Goal: Task Accomplishment & Management: Complete application form

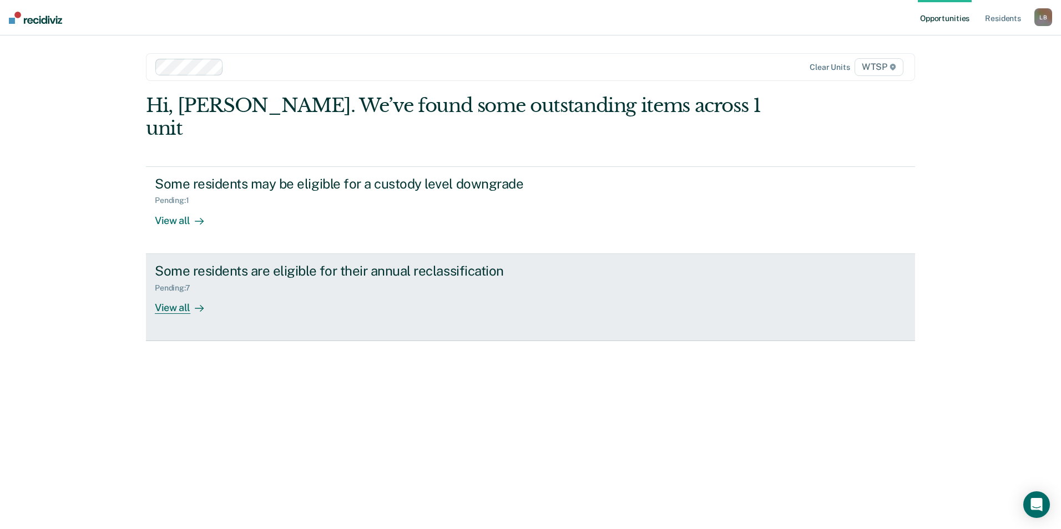
click at [164, 292] on div "View all" at bounding box center [186, 303] width 62 height 22
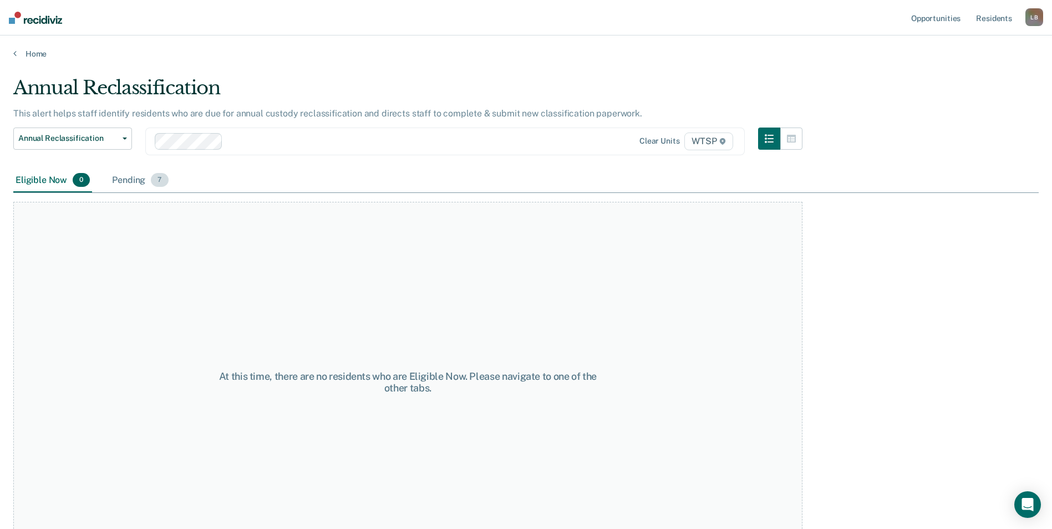
click at [136, 180] on div "Pending 7" at bounding box center [140, 181] width 60 height 24
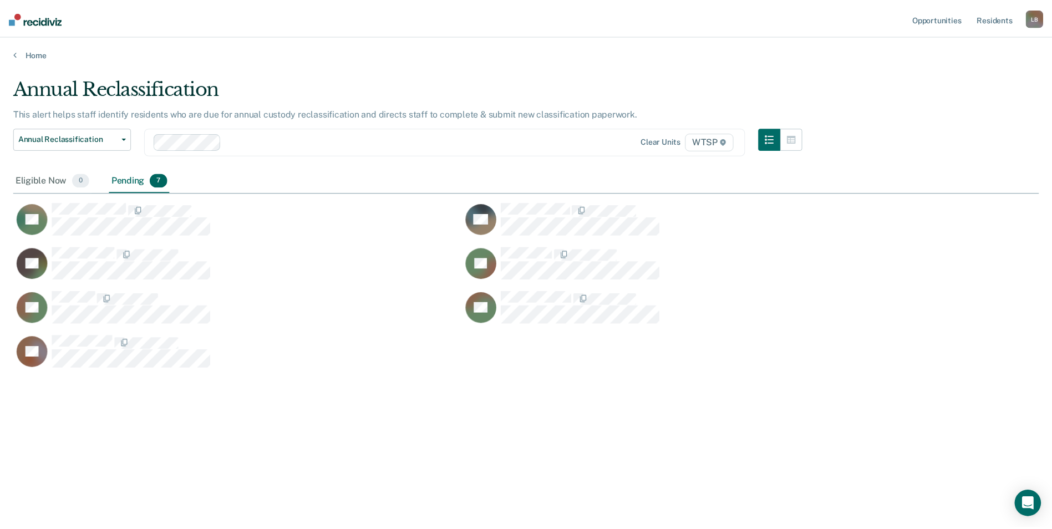
scroll to position [361, 1026]
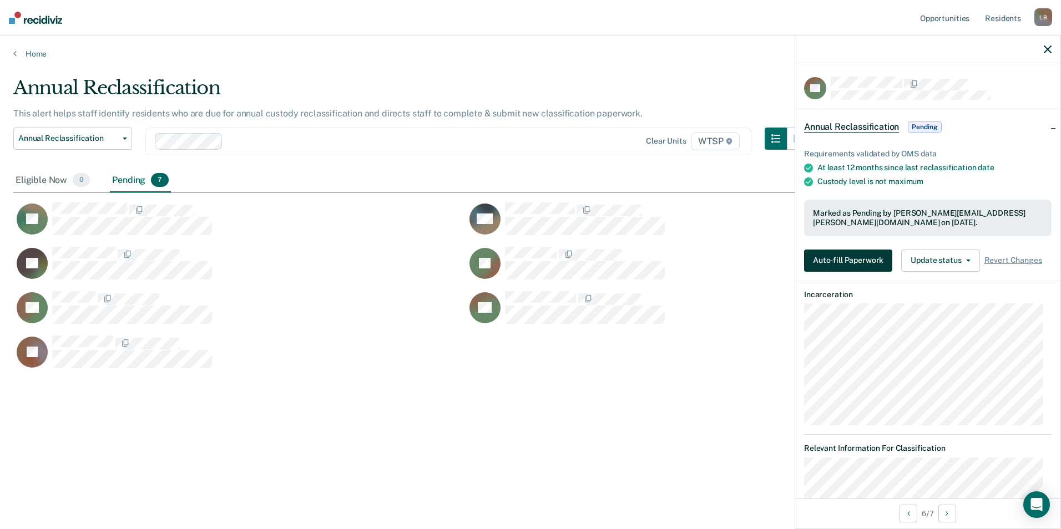
click at [823, 257] on button "Auto-fill Paperwork" at bounding box center [848, 261] width 88 height 22
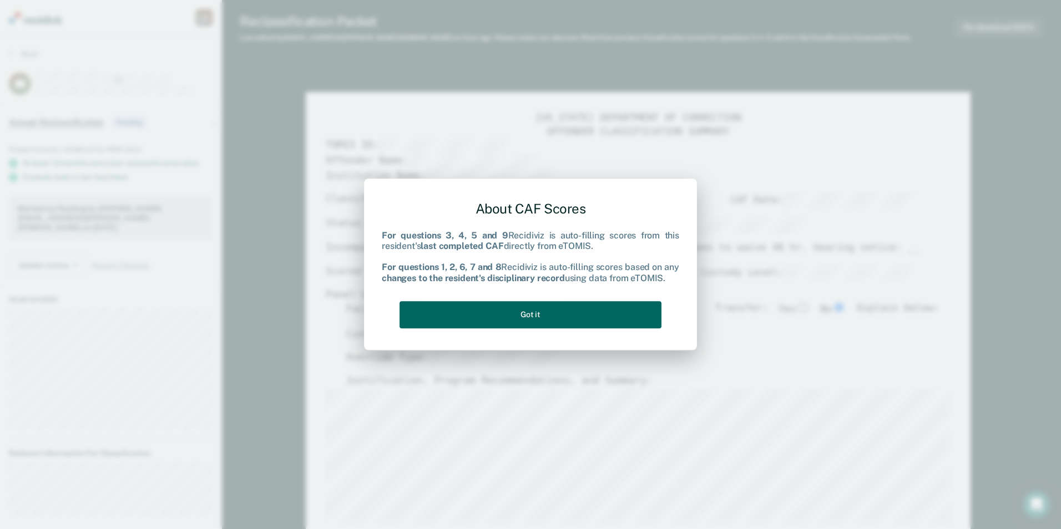
click at [613, 320] on button "Got it" at bounding box center [530, 314] width 262 height 27
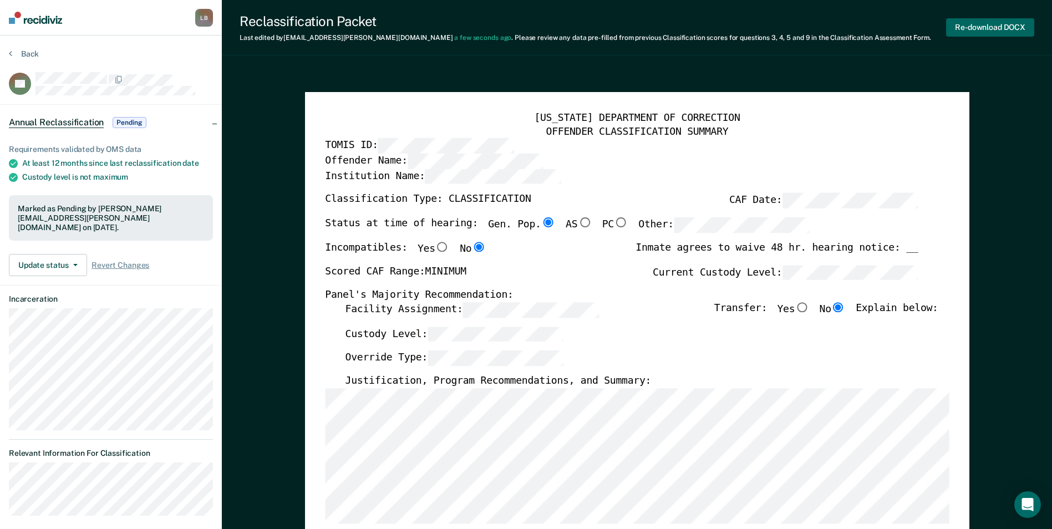
click at [976, 28] on button "Re-download DOCX" at bounding box center [990, 27] width 88 height 18
click at [30, 52] on button "Back" at bounding box center [24, 54] width 30 height 10
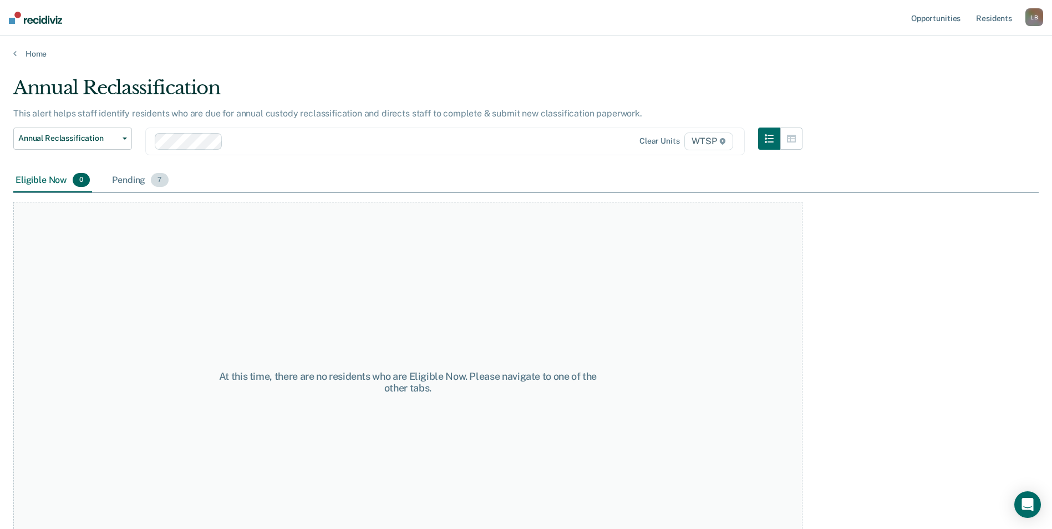
click at [124, 181] on div "Pending 7" at bounding box center [140, 181] width 60 height 24
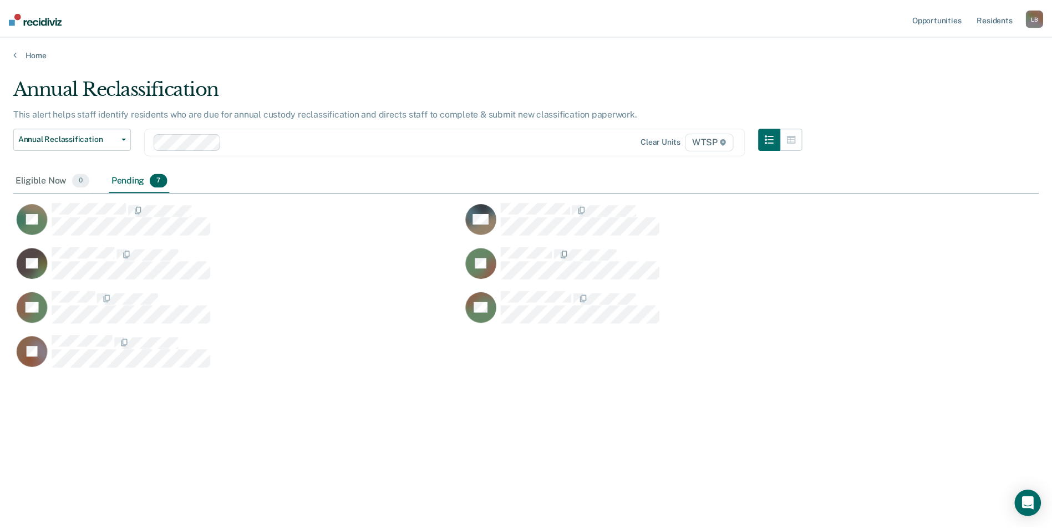
scroll to position [361, 1026]
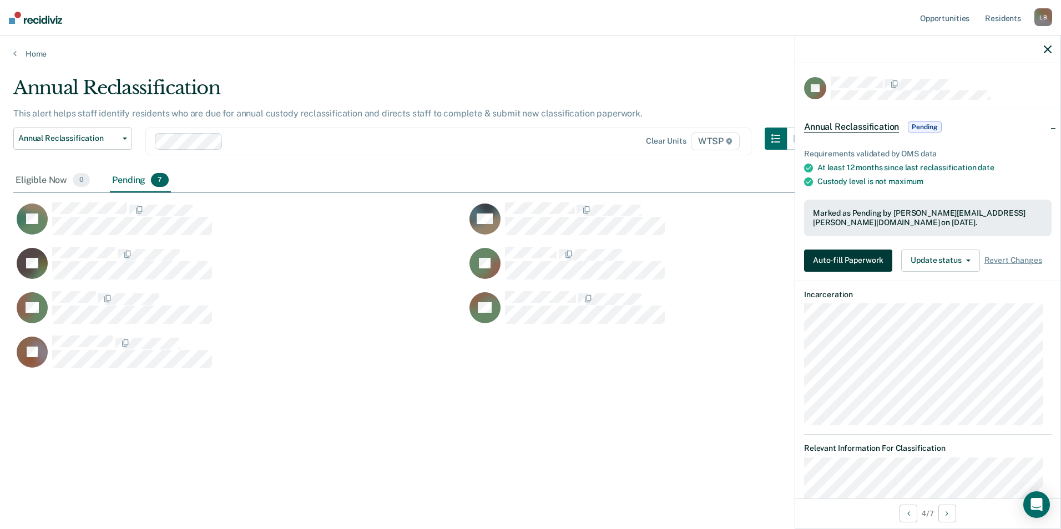
click at [828, 256] on button "Auto-fill Paperwork" at bounding box center [848, 261] width 88 height 22
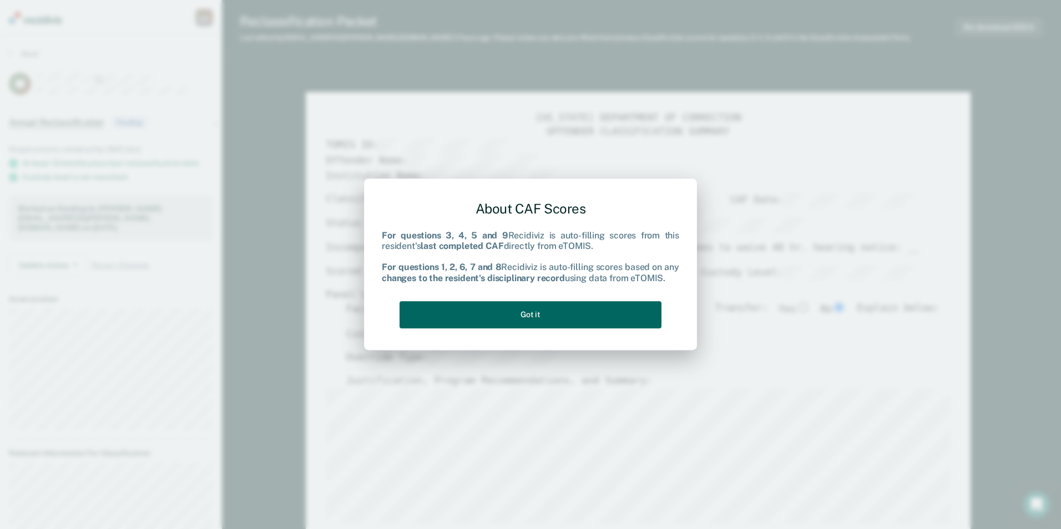
click at [481, 313] on button "Got it" at bounding box center [530, 314] width 262 height 27
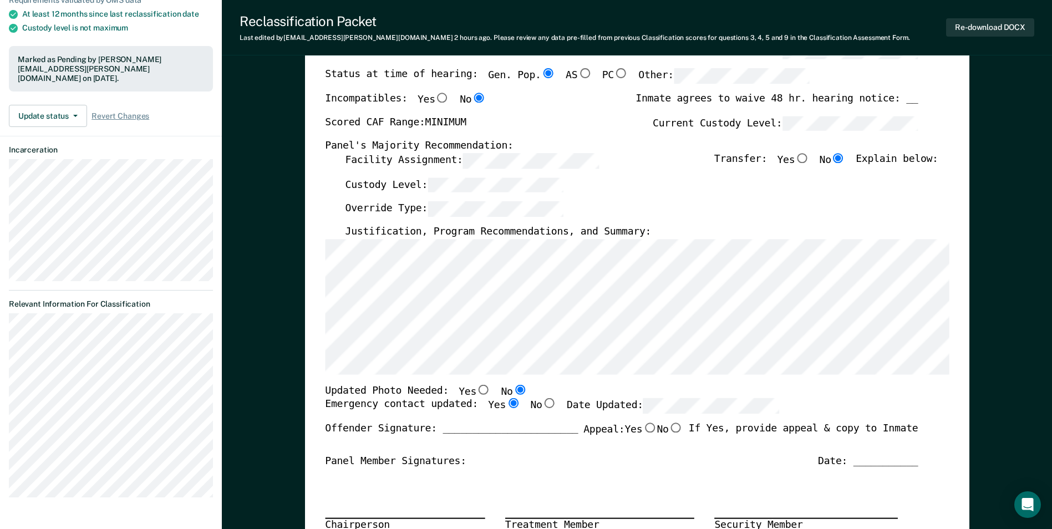
scroll to position [166, 0]
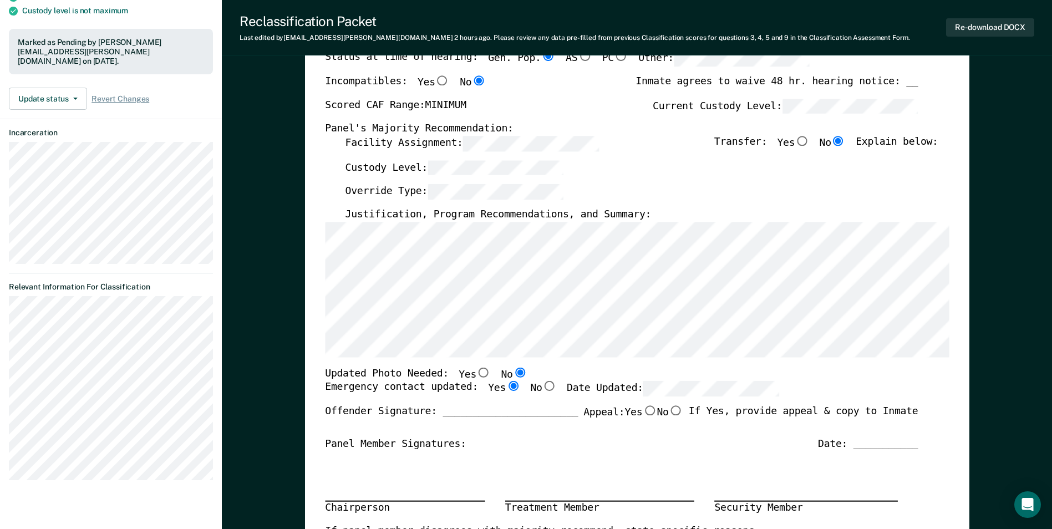
click at [476, 374] on input "Yes" at bounding box center [483, 372] width 14 height 10
type textarea "x"
radio input "true"
radio input "false"
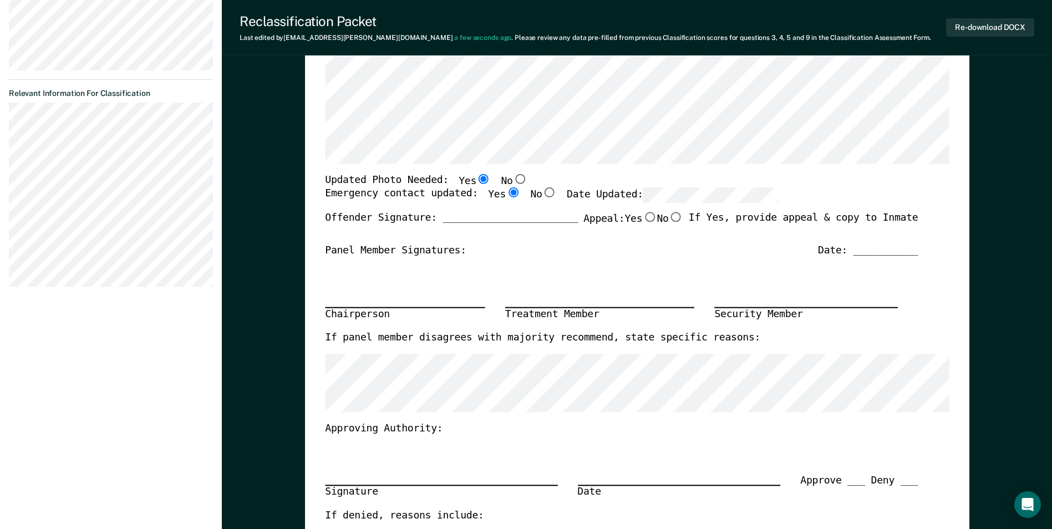
scroll to position [388, 0]
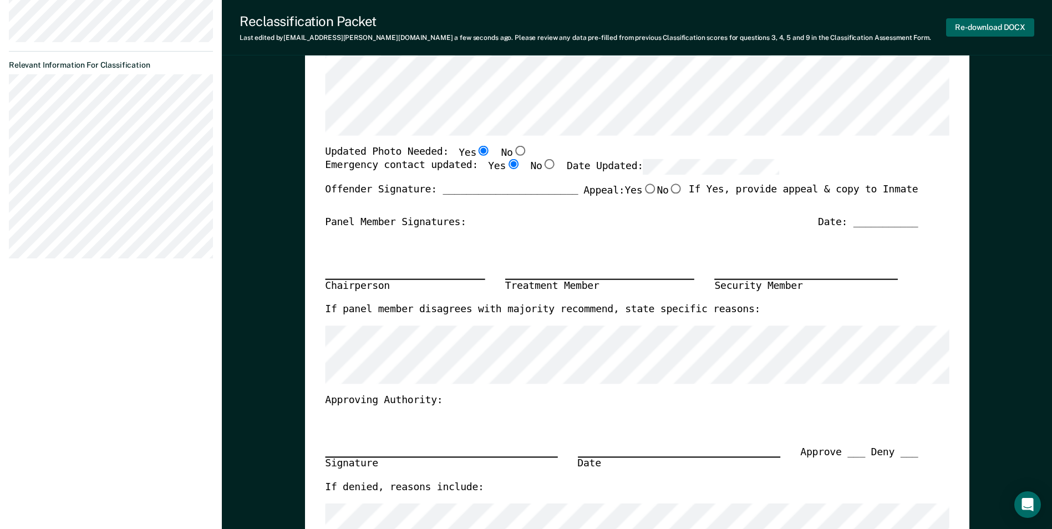
click at [967, 28] on button "Re-download DOCX" at bounding box center [990, 27] width 88 height 18
type textarea "x"
